Goal: Book appointment/travel/reservation

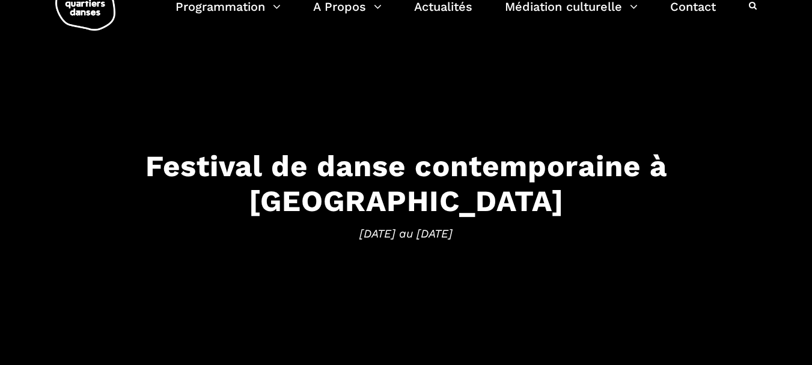
scroll to position [60, 0]
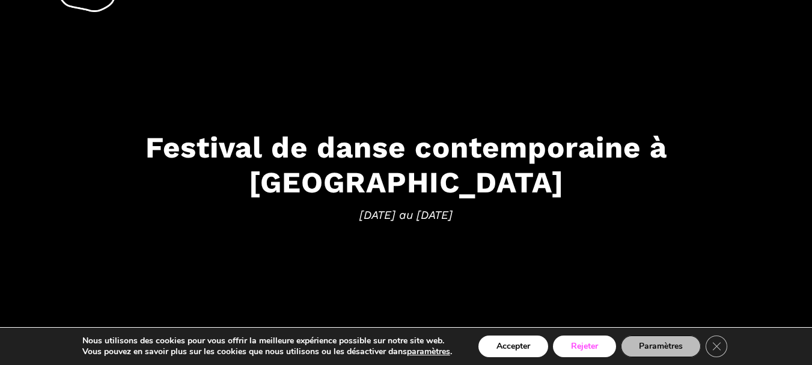
click at [591, 349] on button "Rejeter" at bounding box center [584, 346] width 63 height 22
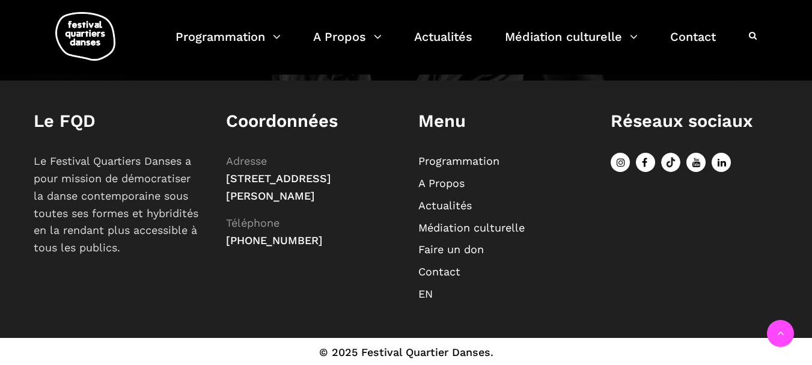
scroll to position [1424, 0]
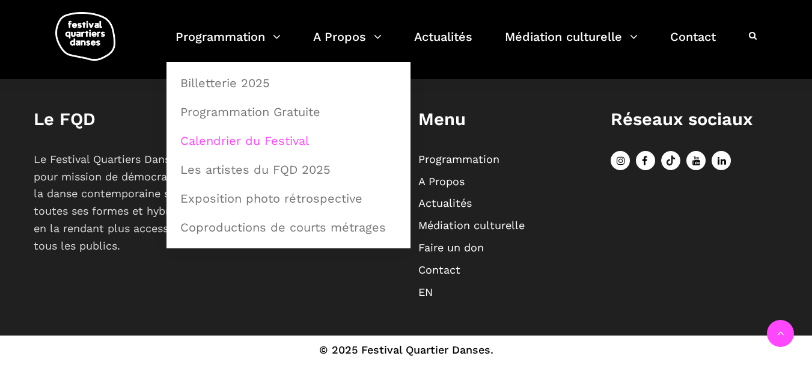
click at [257, 139] on link "Calendrier du Festival" at bounding box center [288, 141] width 231 height 28
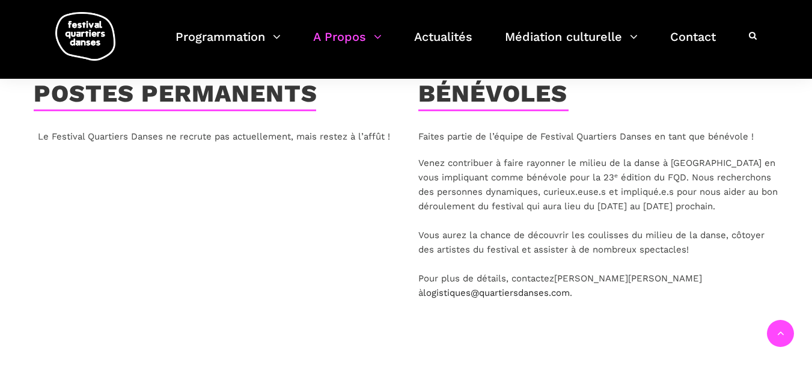
scroll to position [180, 0]
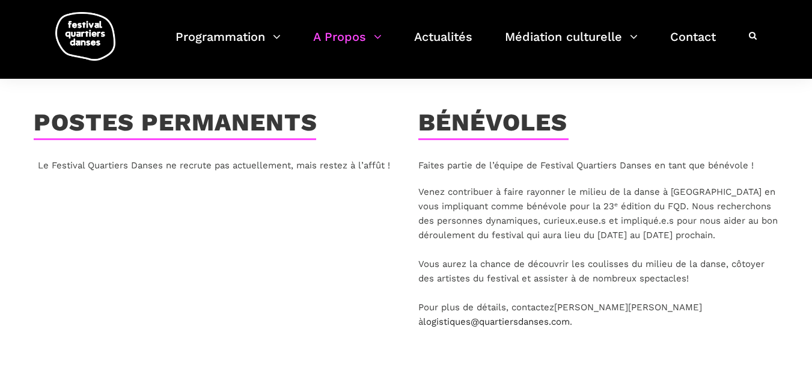
click at [672, 250] on p "Venez contribuer à faire rayonner le milieu de la danse à Montréal en vous impl…" at bounding box center [598, 256] width 361 height 144
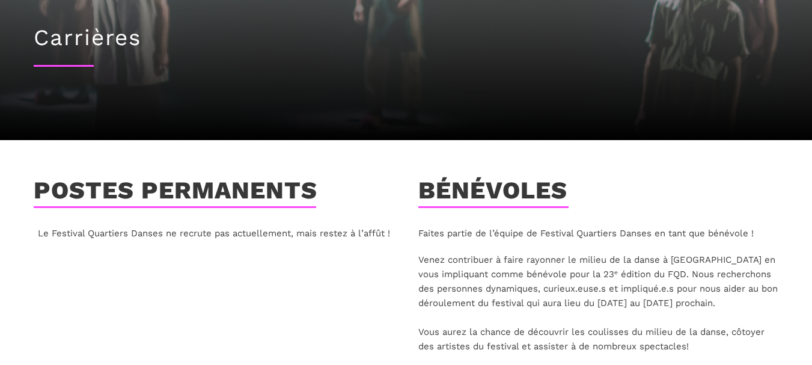
scroll to position [0, 0]
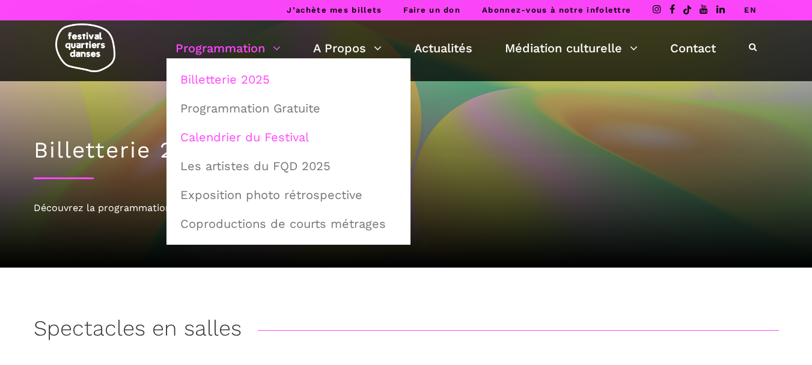
click at [239, 135] on link "Calendrier du Festival" at bounding box center [288, 137] width 231 height 28
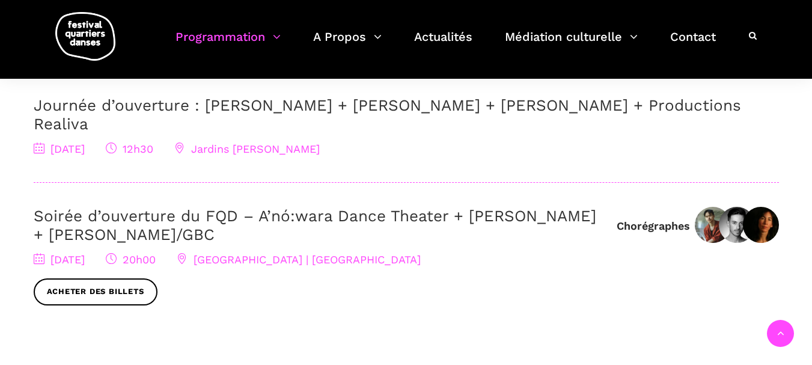
scroll to position [240, 0]
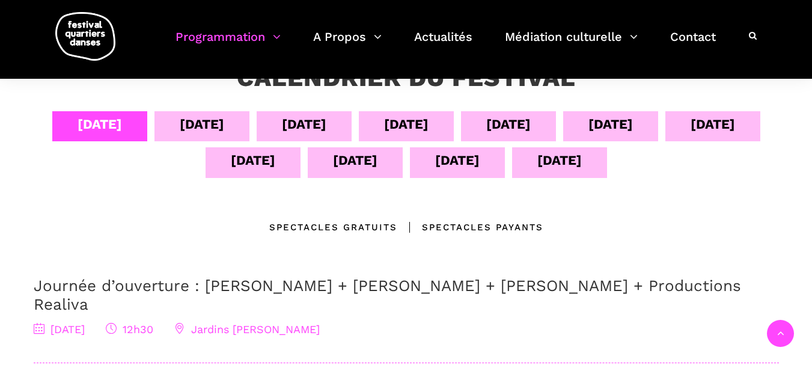
click at [200, 133] on div "[DATE]" at bounding box center [202, 124] width 44 height 21
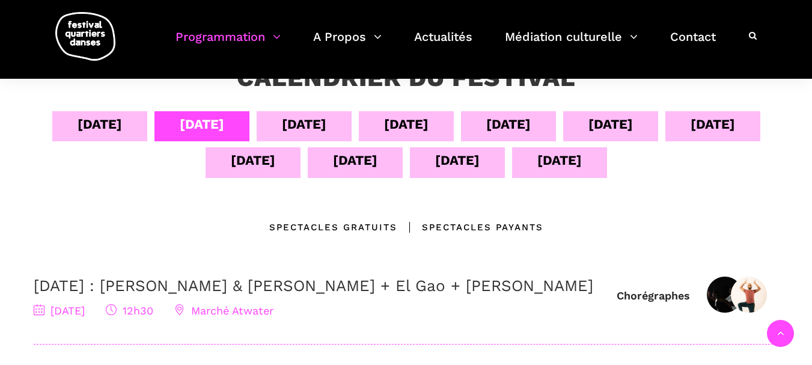
click at [324, 119] on div "[DATE]" at bounding box center [304, 124] width 44 height 21
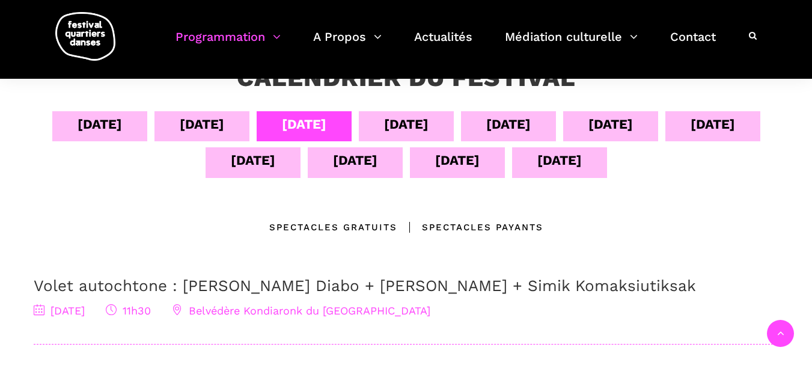
click at [393, 122] on div "[DATE]" at bounding box center [406, 124] width 44 height 21
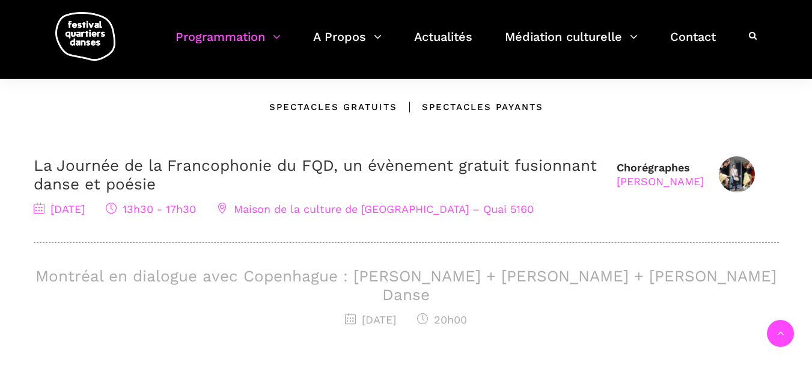
scroll to position [300, 0]
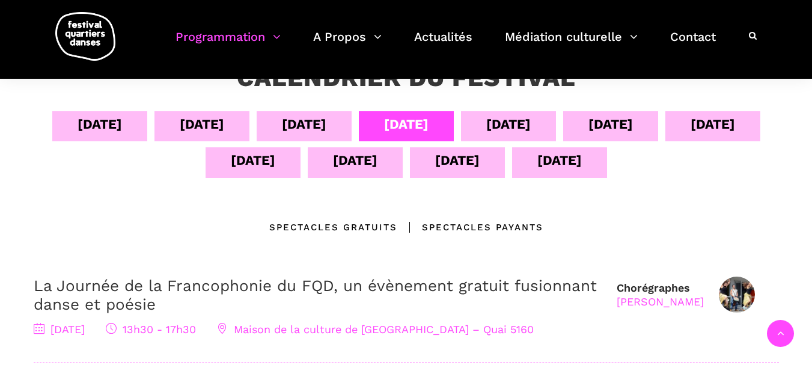
click at [297, 129] on div "[DATE]" at bounding box center [304, 124] width 44 height 21
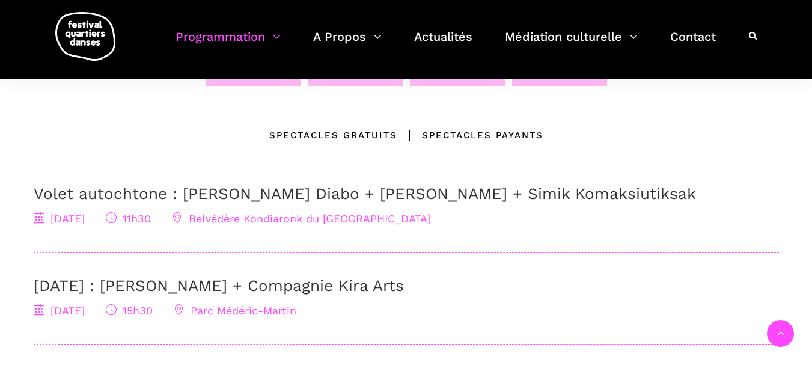
scroll to position [240, 0]
